Goal: Task Accomplishment & Management: Manage account settings

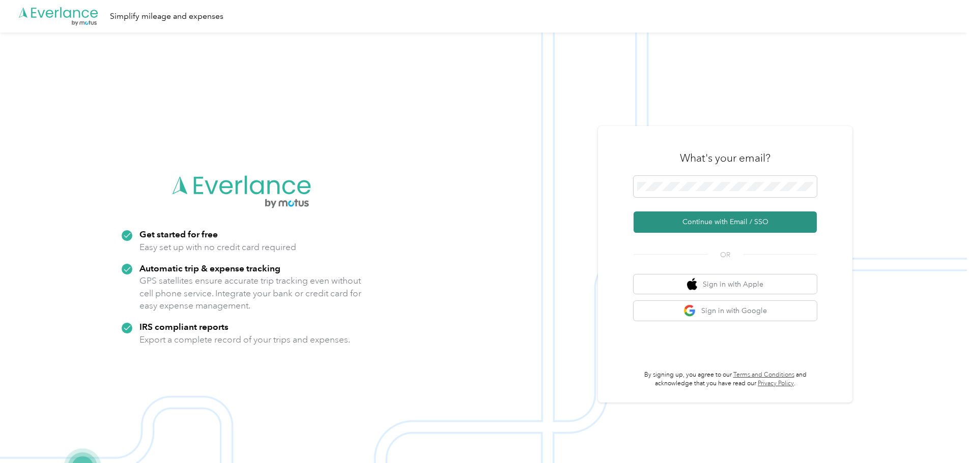
click at [687, 218] on button "Continue with Email / SSO" at bounding box center [724, 222] width 183 height 21
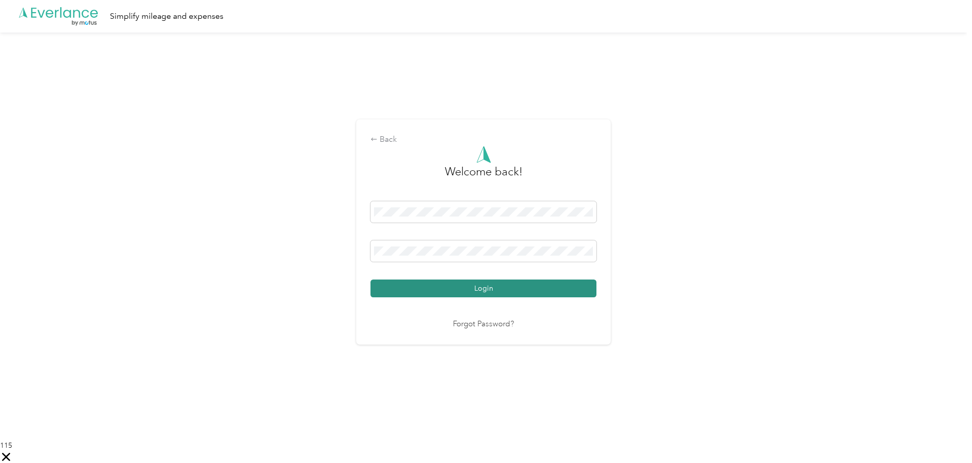
click at [461, 285] on button "Login" at bounding box center [483, 289] width 226 height 18
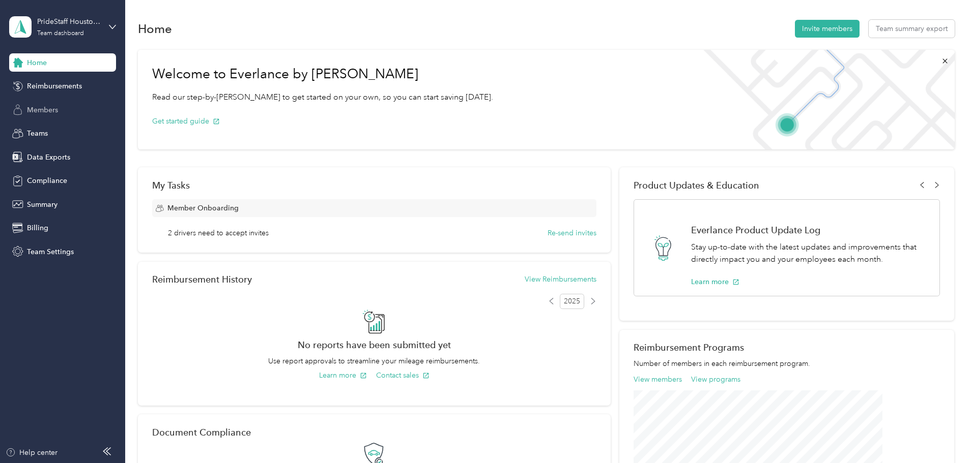
click at [36, 109] on span "Members" at bounding box center [42, 110] width 31 height 11
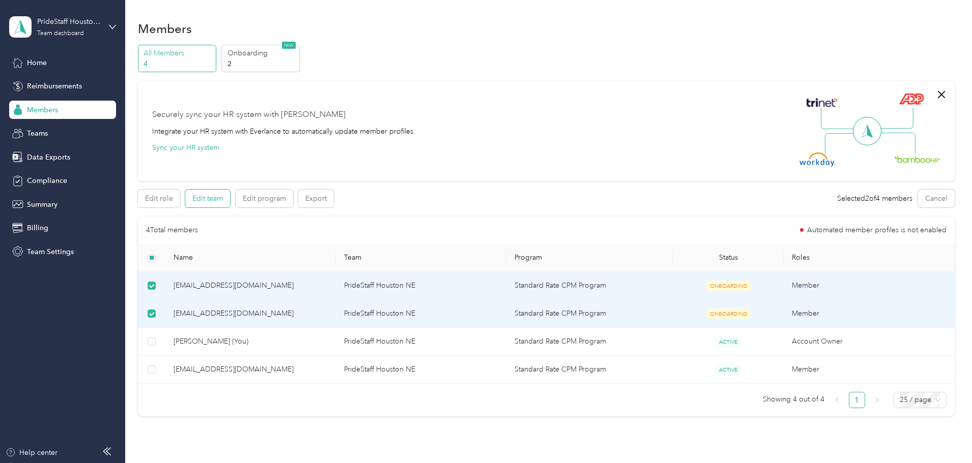
click at [230, 200] on button "Edit team" at bounding box center [207, 199] width 45 height 18
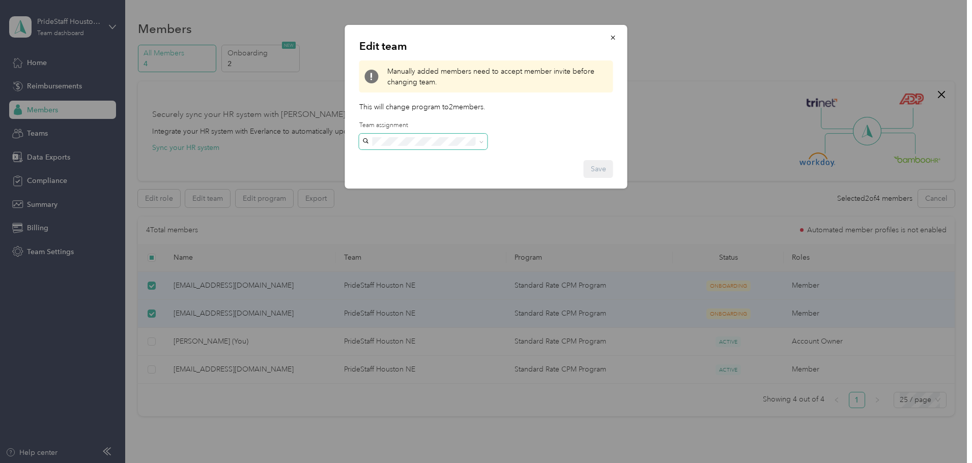
click at [480, 142] on icon at bounding box center [481, 142] width 5 height 5
click at [480, 142] on icon at bounding box center [481, 142] width 3 height 2
click at [620, 36] on button "button" at bounding box center [612, 37] width 21 height 18
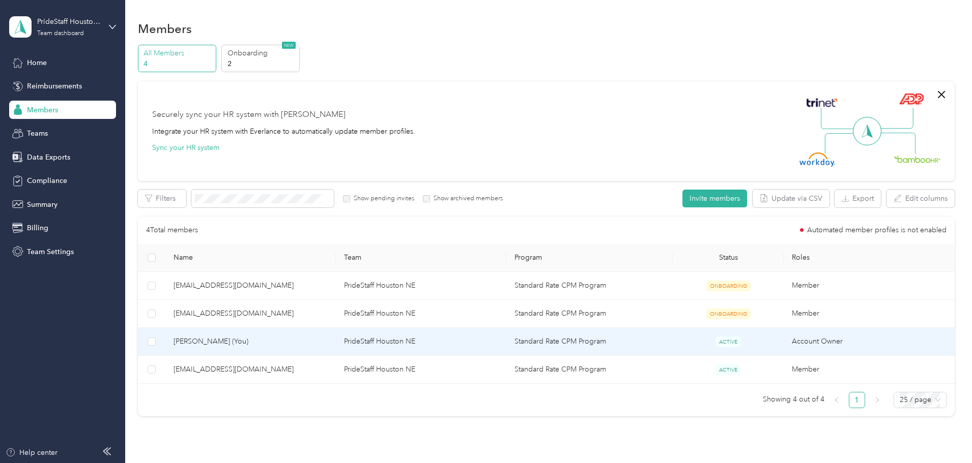
click at [261, 340] on span "[PERSON_NAME] (You)" at bounding box center [250, 341] width 154 height 11
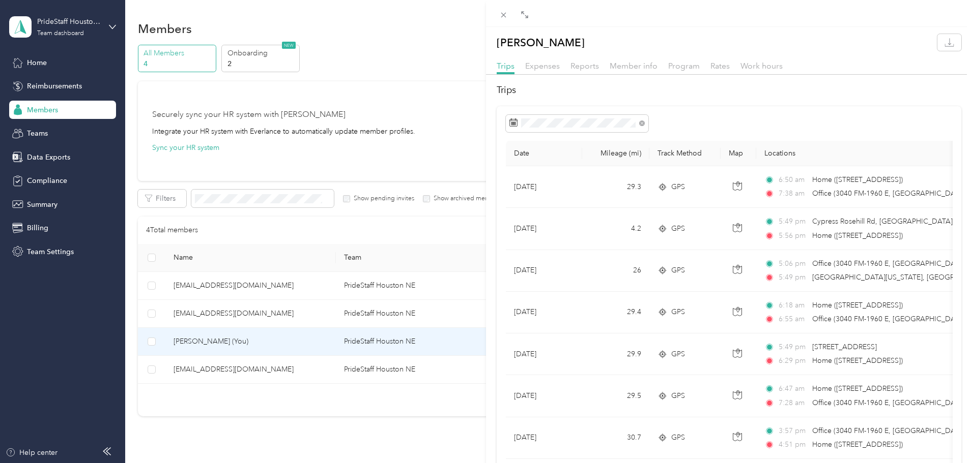
click at [947, 41] on button "button" at bounding box center [949, 42] width 24 height 17
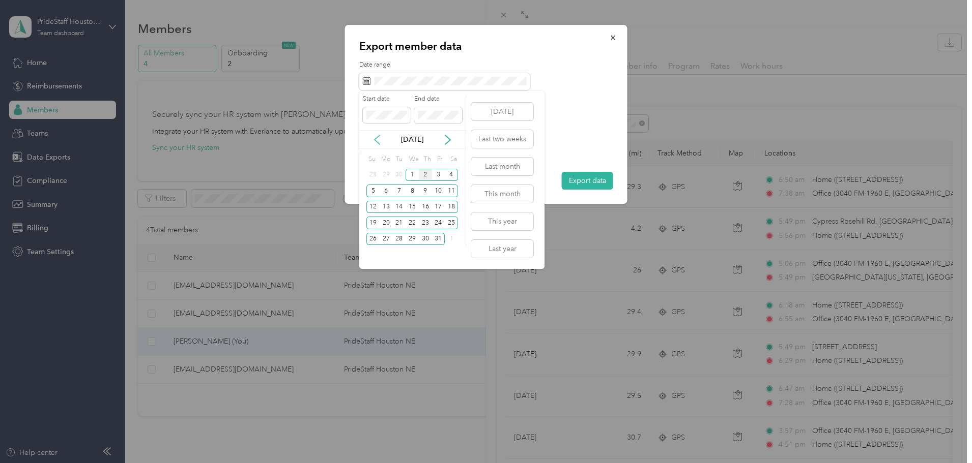
click at [376, 139] on icon at bounding box center [377, 140] width 10 height 10
click at [400, 172] on div "1" at bounding box center [398, 175] width 13 height 13
click at [447, 139] on icon at bounding box center [448, 140] width 10 height 10
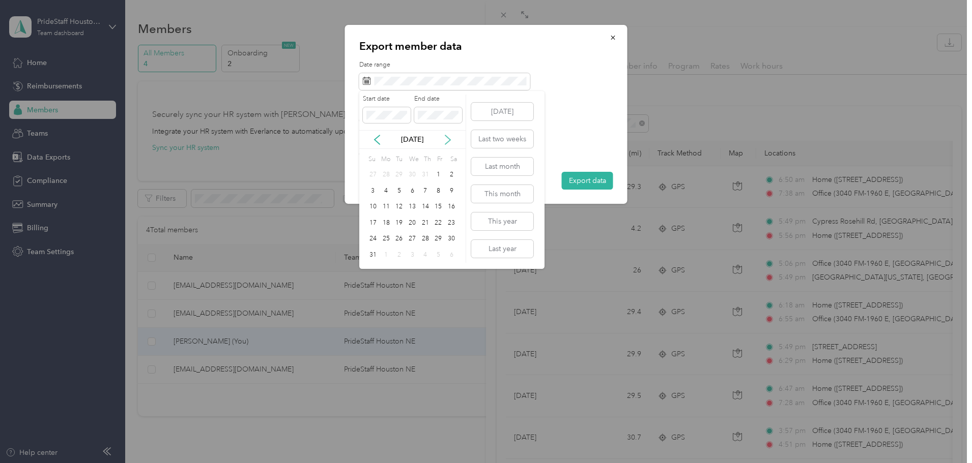
click at [447, 139] on icon at bounding box center [448, 140] width 10 height 10
click at [397, 240] on div "30" at bounding box center [398, 239] width 13 height 13
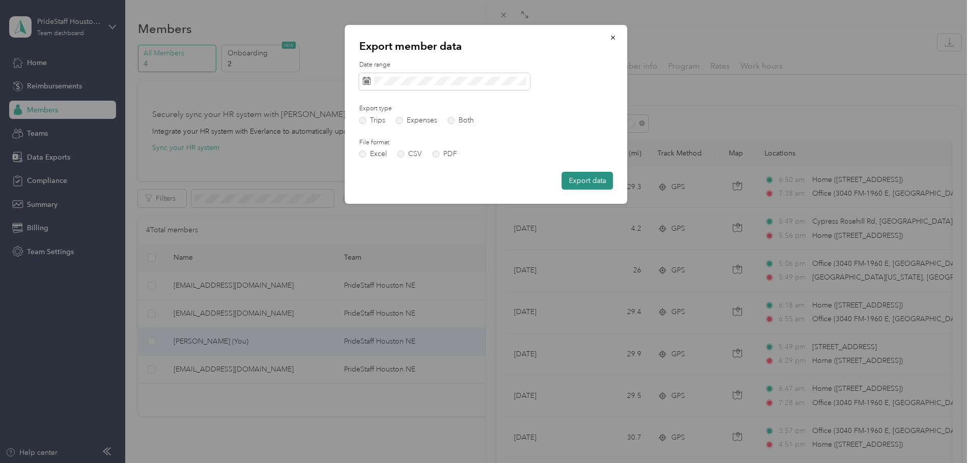
click at [593, 183] on button "Export data" at bounding box center [587, 181] width 51 height 18
